Goal: Task Accomplishment & Management: Use online tool/utility

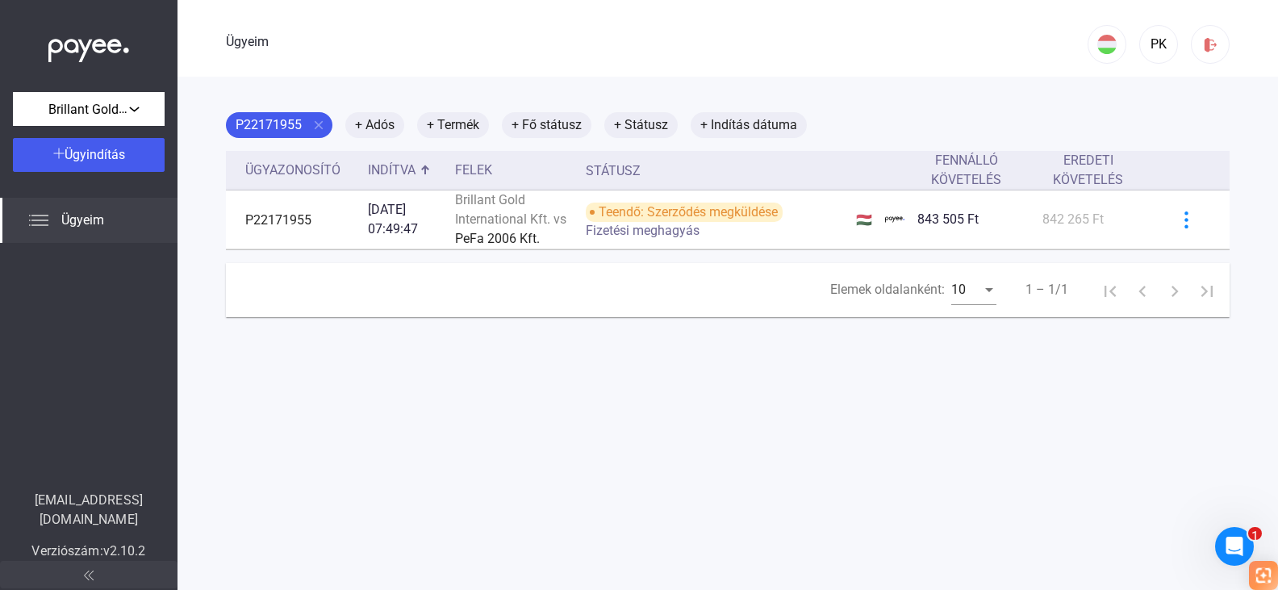
click at [90, 576] on img at bounding box center [89, 575] width 10 height 10
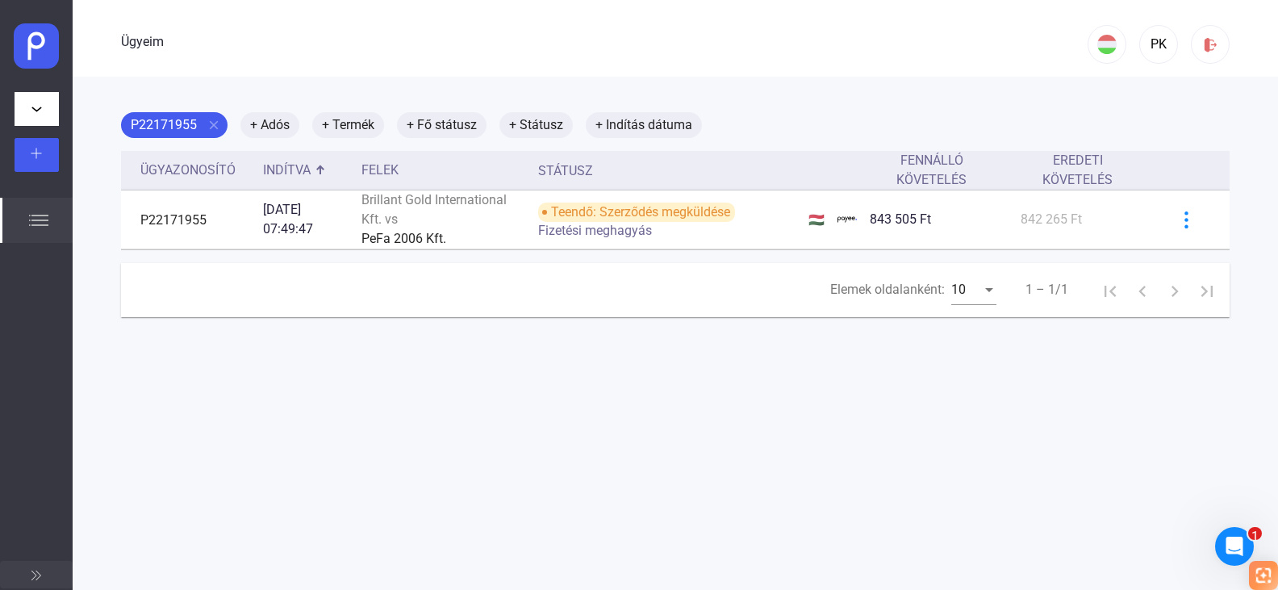
click at [59, 572] on button at bounding box center [36, 574] width 73 height 27
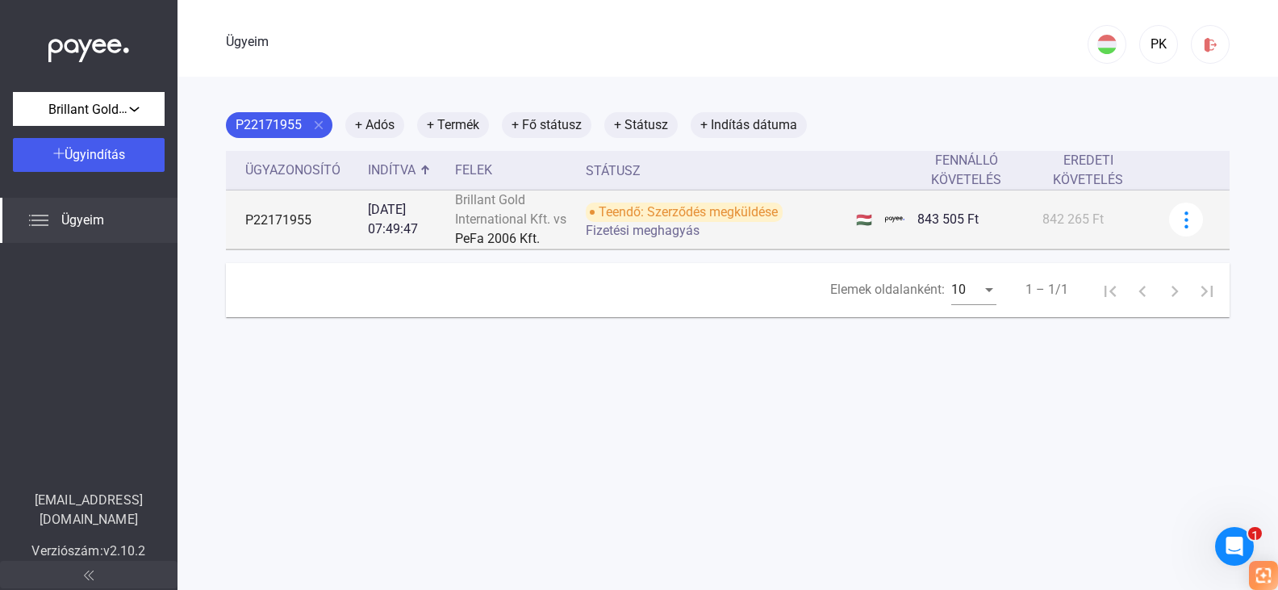
click at [326, 232] on td "P22171955" at bounding box center [294, 219] width 136 height 59
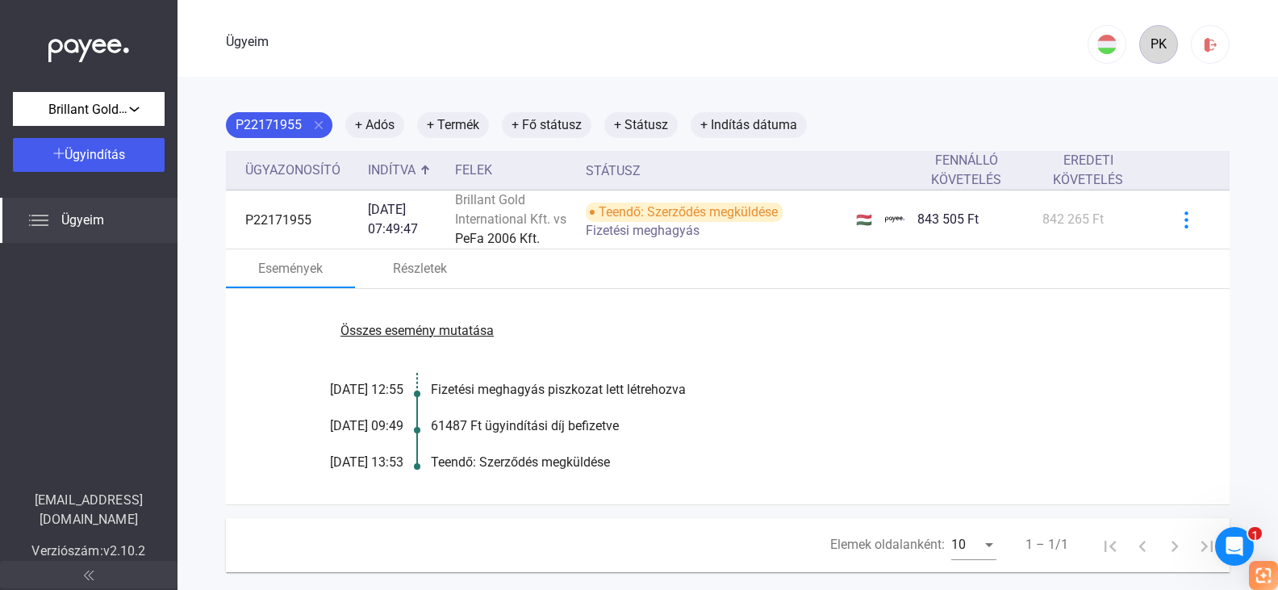
click at [1151, 38] on font "PK" at bounding box center [1159, 43] width 16 height 15
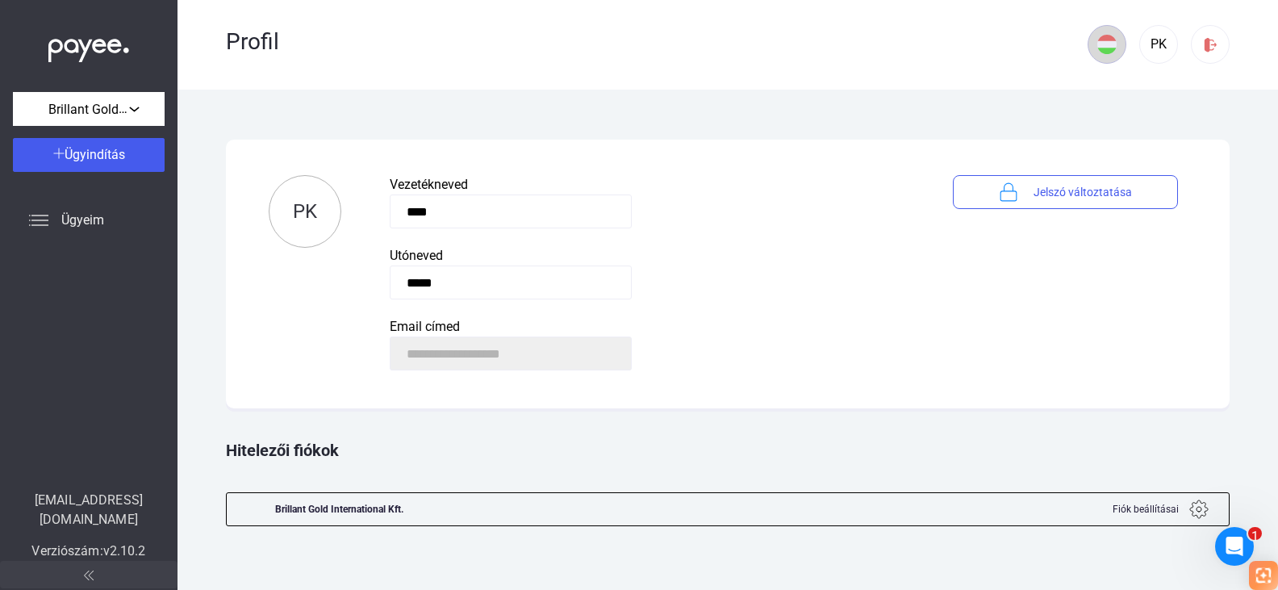
click at [1119, 46] on div at bounding box center [1106, 44] width 37 height 19
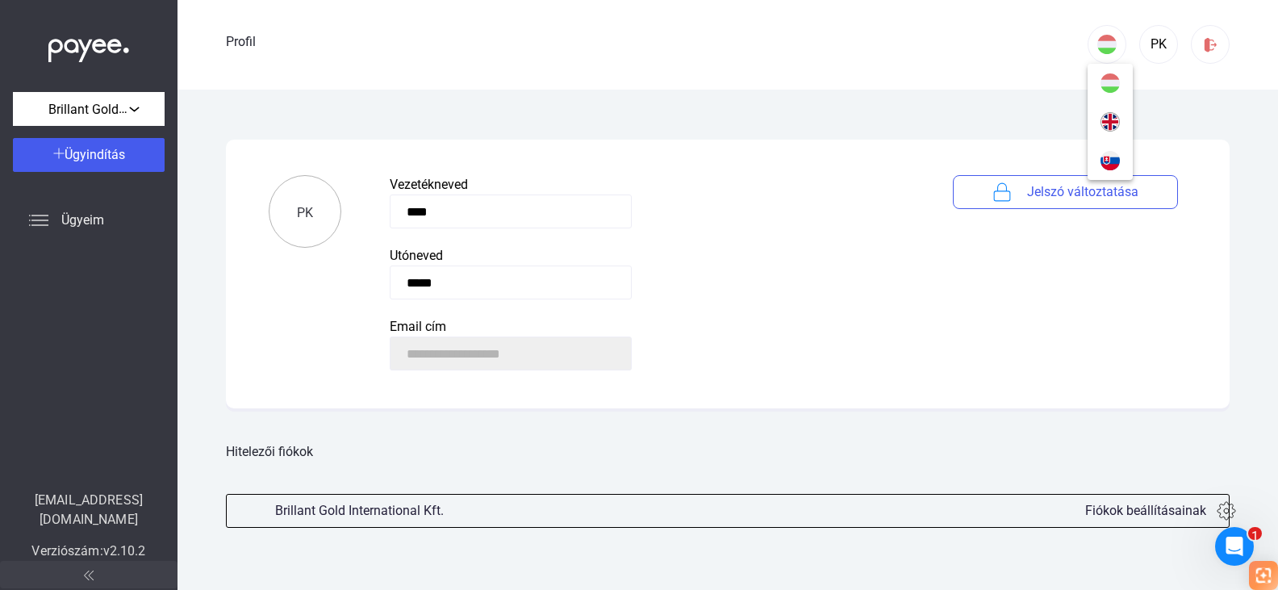
click at [1229, 507] on div at bounding box center [639, 295] width 1278 height 590
click at [1229, 507] on img at bounding box center [1226, 510] width 19 height 19
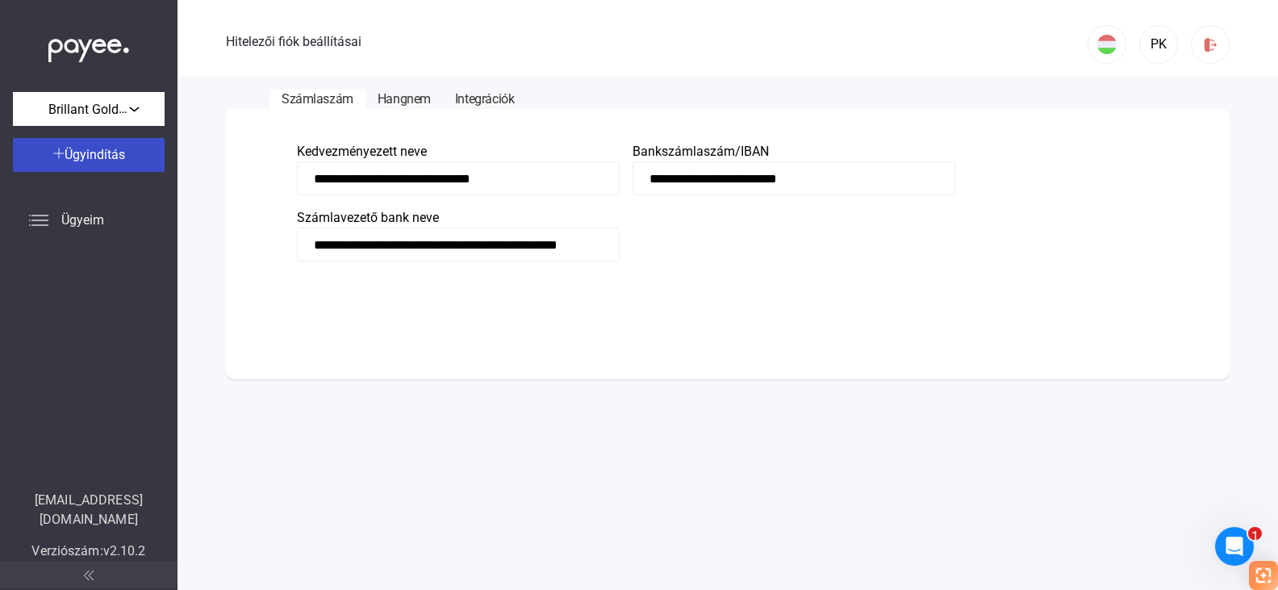
click at [101, 153] on font "Ügyindítás" at bounding box center [95, 154] width 61 height 15
